Goal: Find specific page/section: Find specific page/section

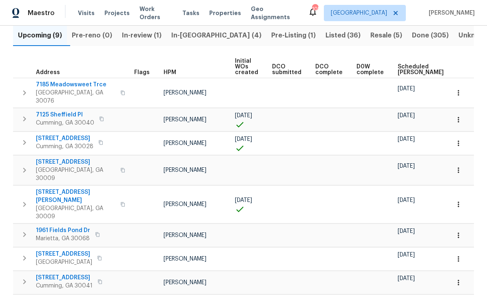
scroll to position [91, 0]
click at [53, 188] on span "545 Hanlon Way" at bounding box center [75, 196] width 79 height 16
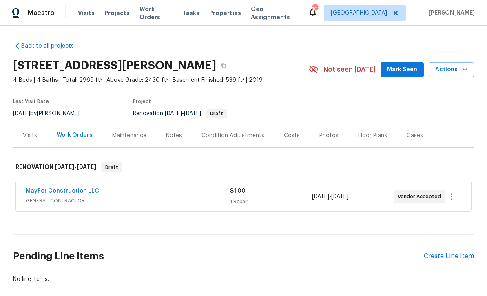
click at [410, 74] on span "Mark Seen" at bounding box center [402, 70] width 30 height 10
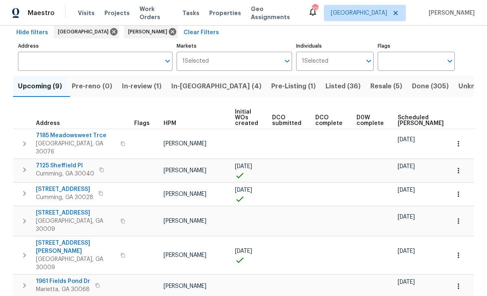
scroll to position [41, 0]
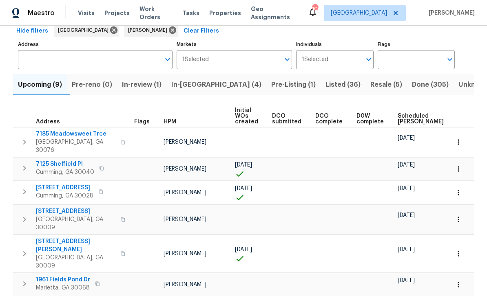
click at [462, 250] on icon "button" at bounding box center [458, 254] width 8 height 8
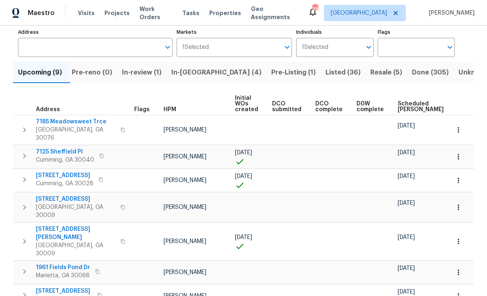
scroll to position [56, 0]
